Goal: Check status: Check status

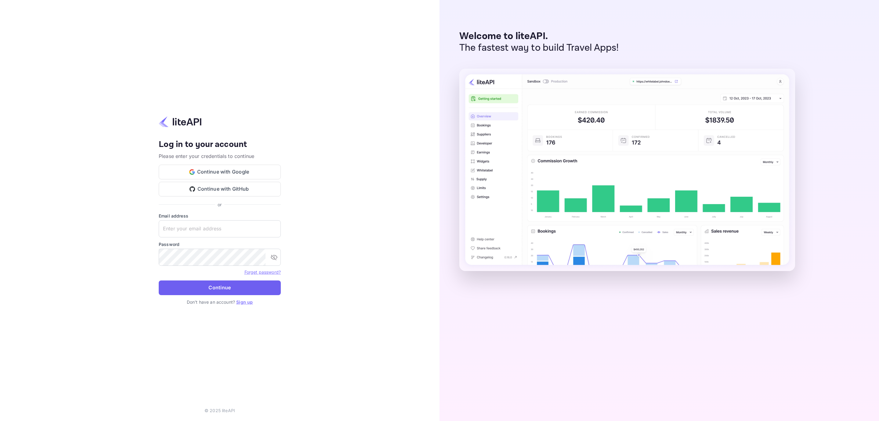
type input "nuiteedirectcug@hotelogical.com"
click at [247, 287] on button "Continue" at bounding box center [220, 287] width 122 height 15
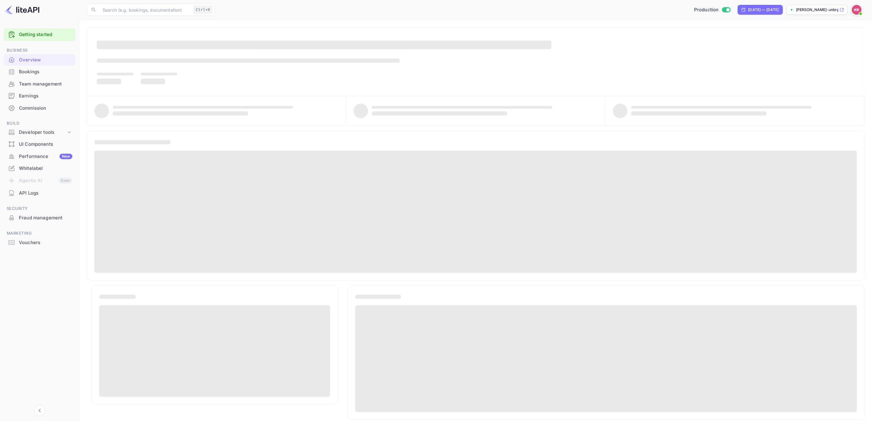
click at [34, 74] on div "Bookings" at bounding box center [45, 71] width 53 height 7
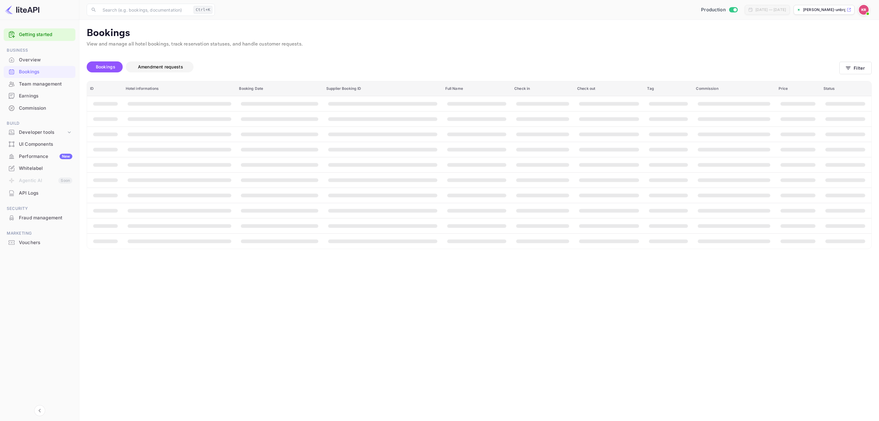
click at [178, 70] on span "Amendment requests" at bounding box center [160, 66] width 57 height 7
click at [107, 64] on span "Bookings" at bounding box center [106, 66] width 20 height 5
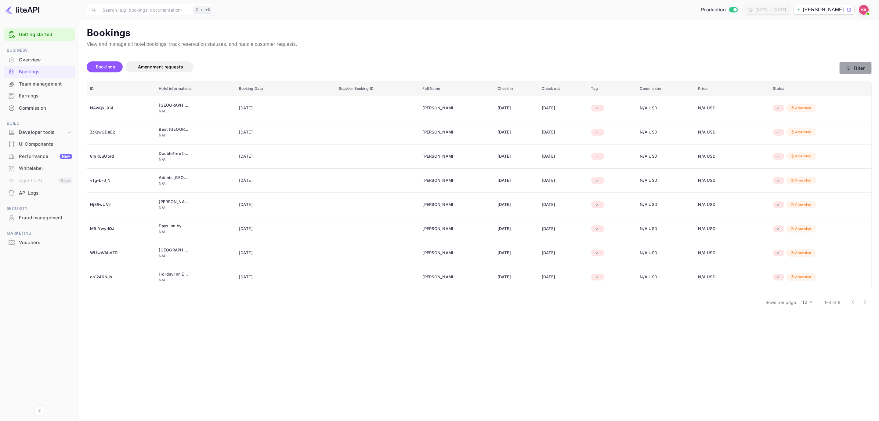
click at [860, 67] on button "Filter" at bounding box center [856, 68] width 32 height 13
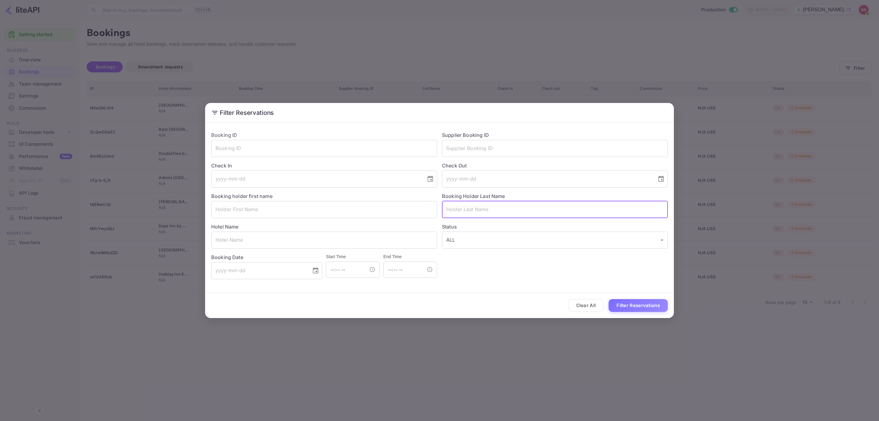
click at [476, 208] on input "text" at bounding box center [555, 209] width 226 height 17
click at [292, 142] on input "text" at bounding box center [324, 148] width 226 height 17
paste input "LFq8QUkqA"
type input "LFq8QUkqA"
click at [635, 305] on button "Filter Reservations" at bounding box center [638, 305] width 59 height 13
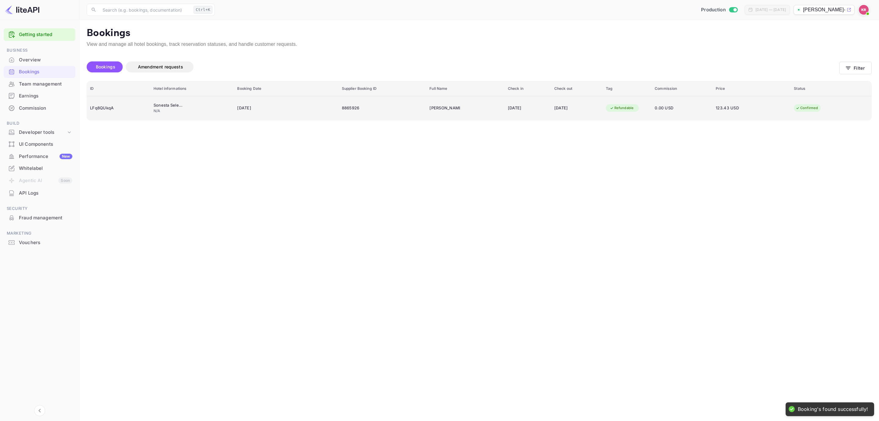
click at [393, 111] on div "8865926" at bounding box center [383, 108] width 82 height 10
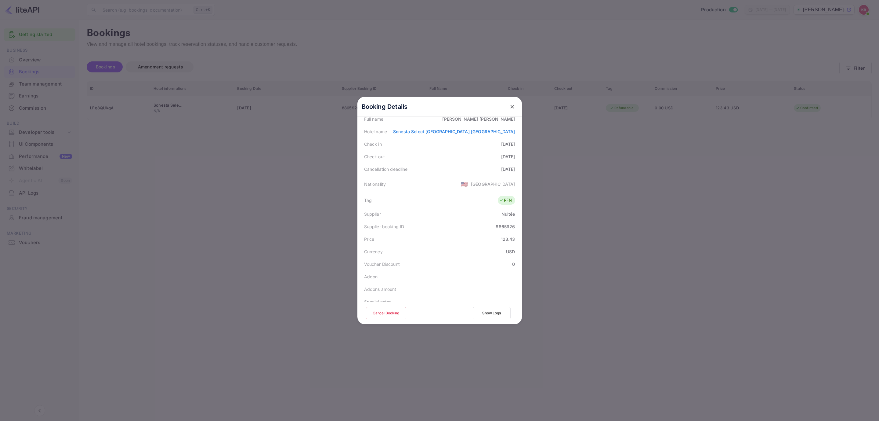
scroll to position [92, 0]
